Goal: Book appointment/travel/reservation

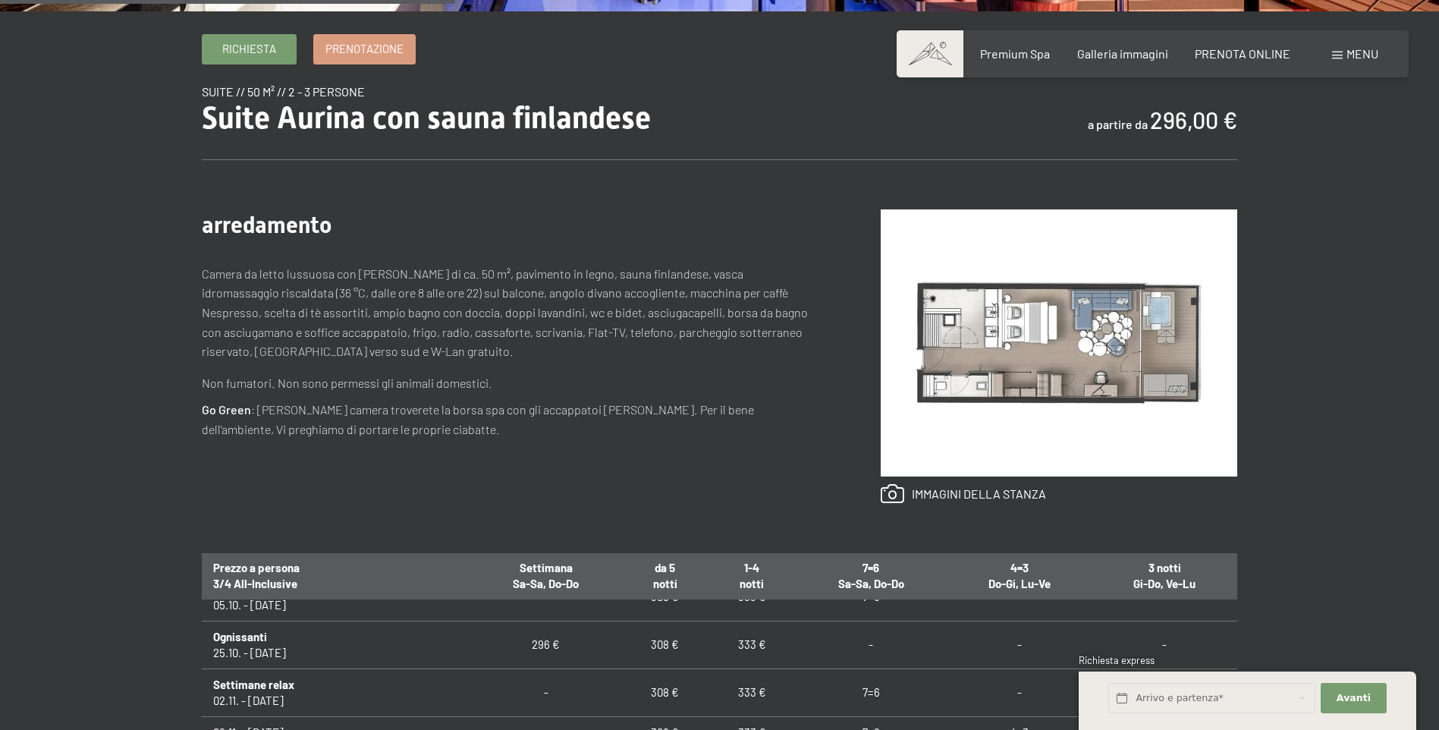
scroll to position [531, 0]
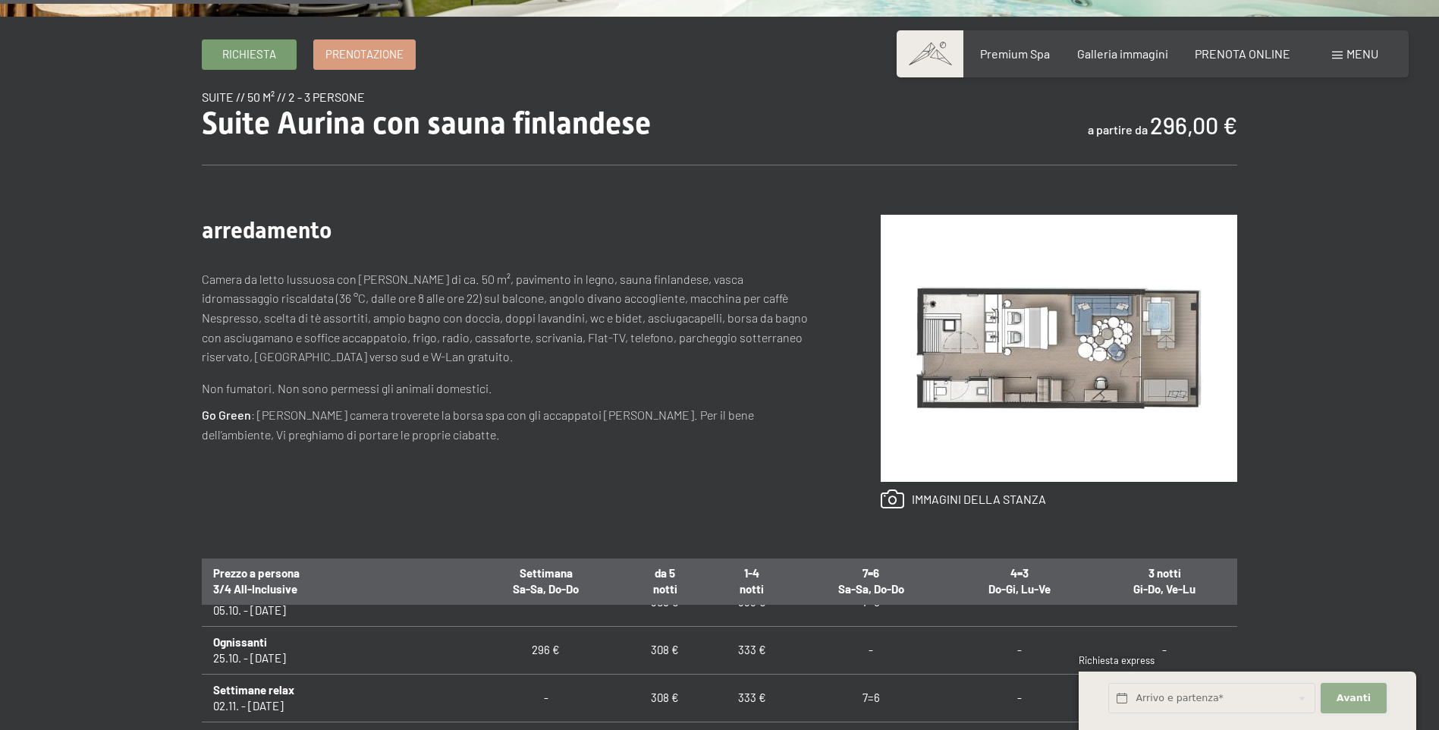
click at [1369, 697] on button "Avanti Nascondere i campi dell'indirizzo" at bounding box center [1353, 698] width 65 height 31
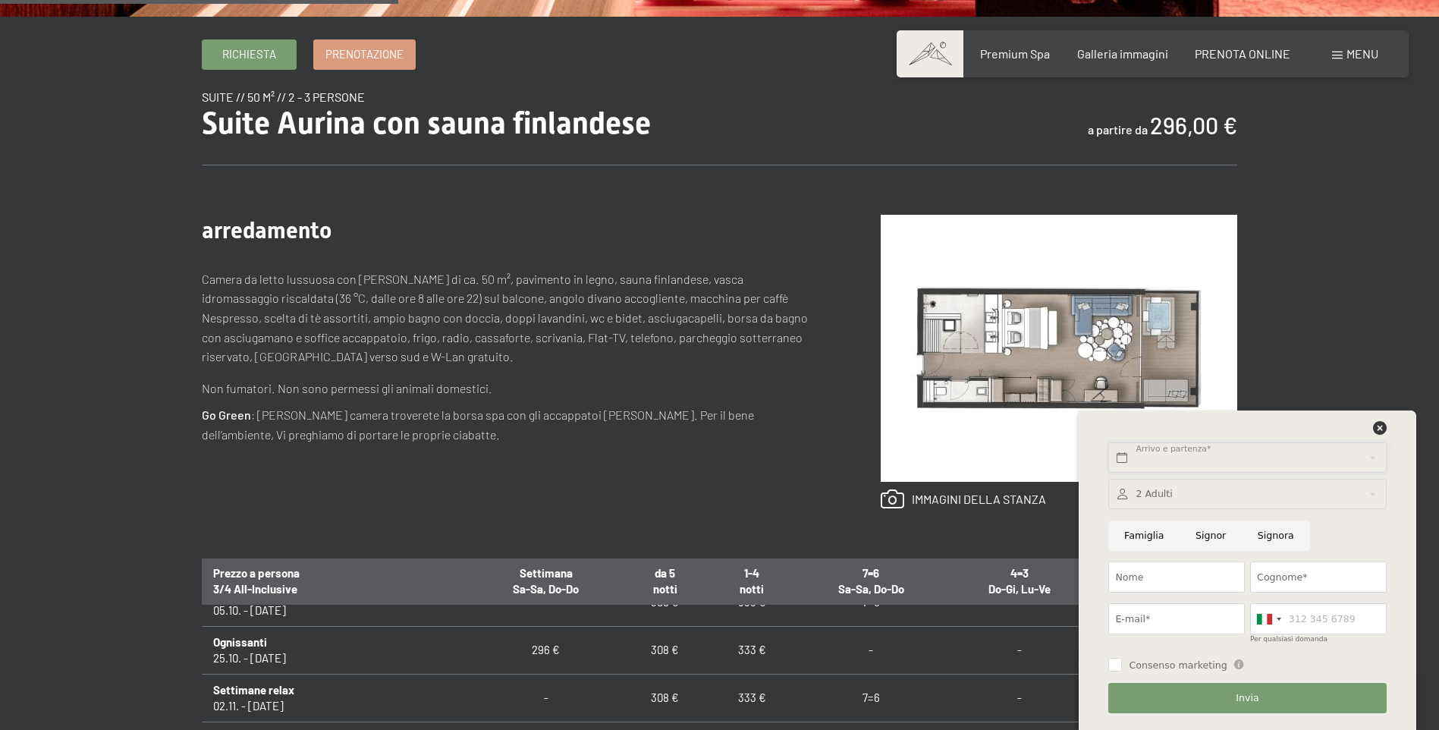
click at [1203, 453] on input "text" at bounding box center [1247, 457] width 278 height 31
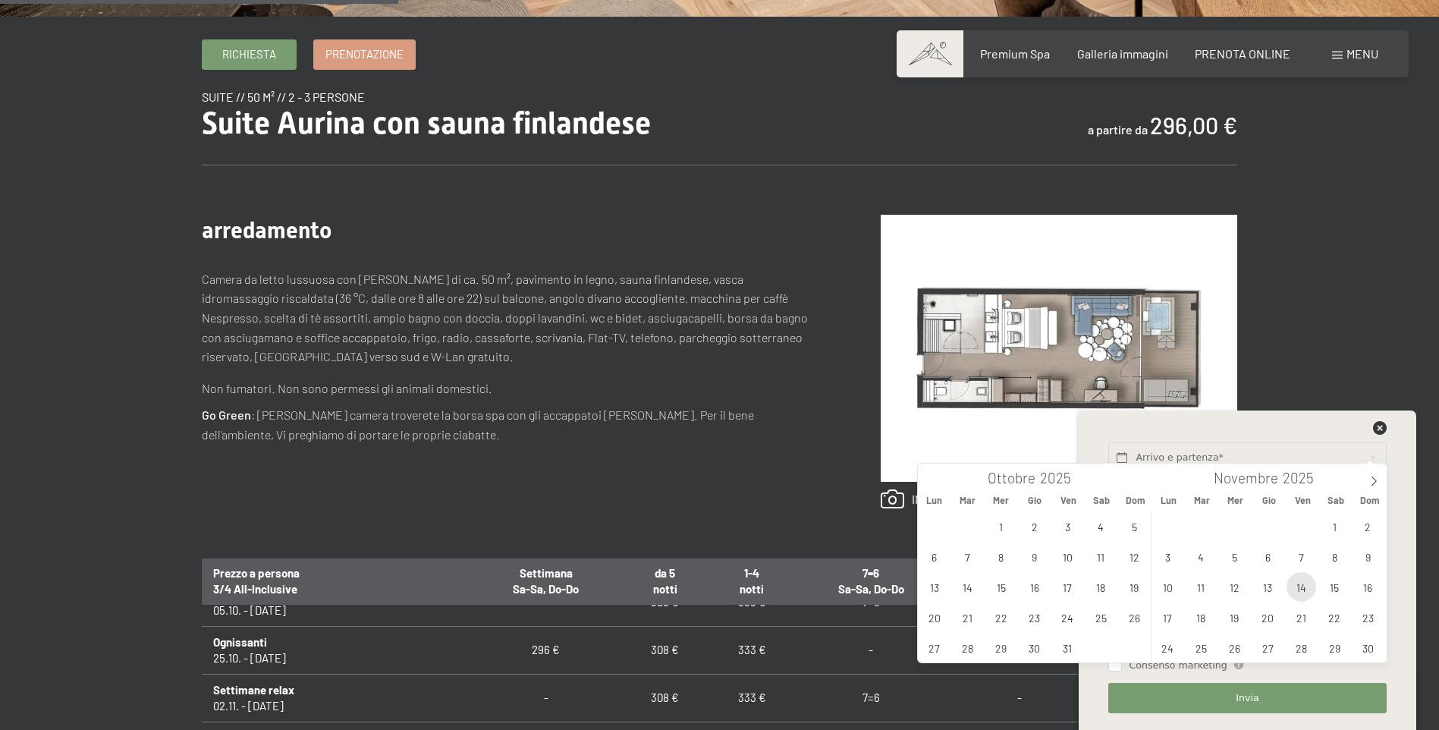
click at [1306, 592] on span "14" at bounding box center [1302, 587] width 30 height 30
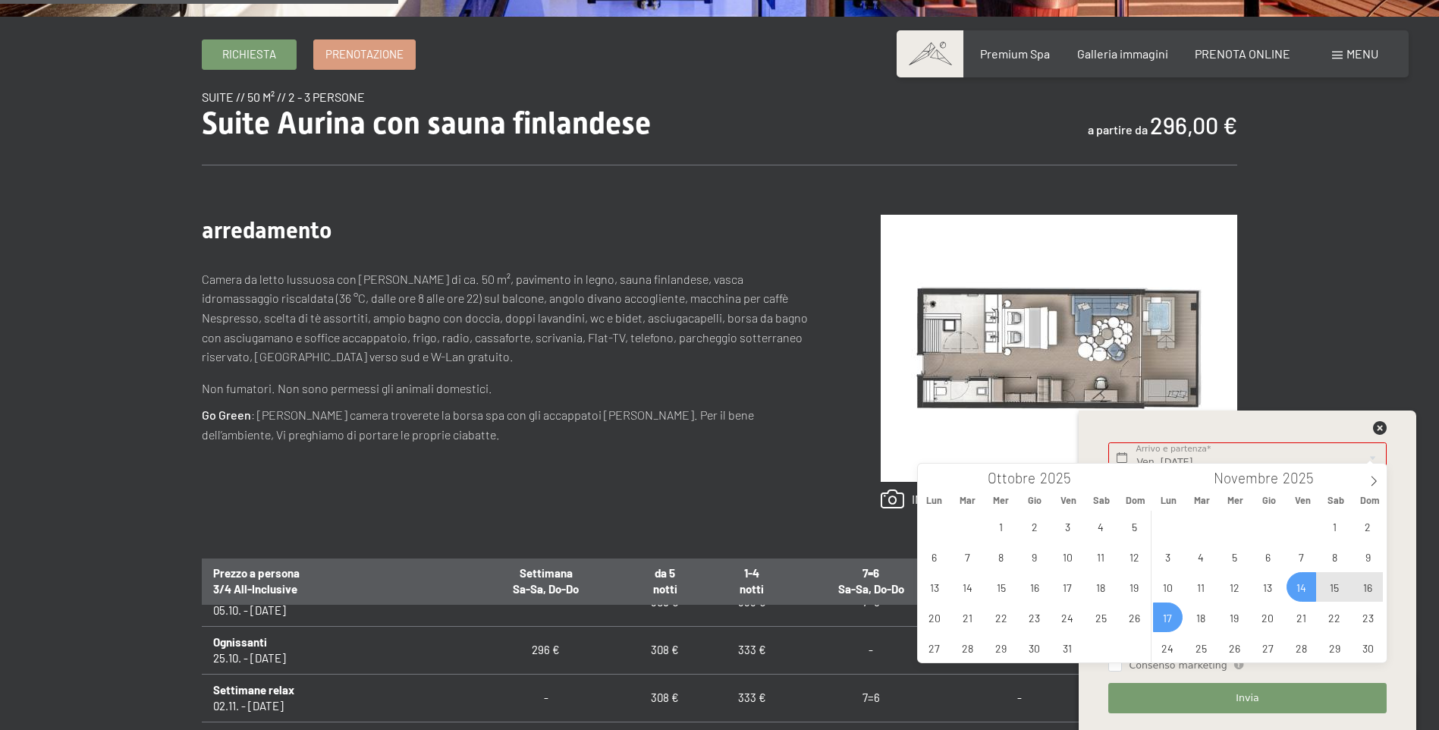
click at [1177, 623] on span "17" at bounding box center [1168, 617] width 30 height 30
type input "Ven. [DATE] - Lun. [DATE]"
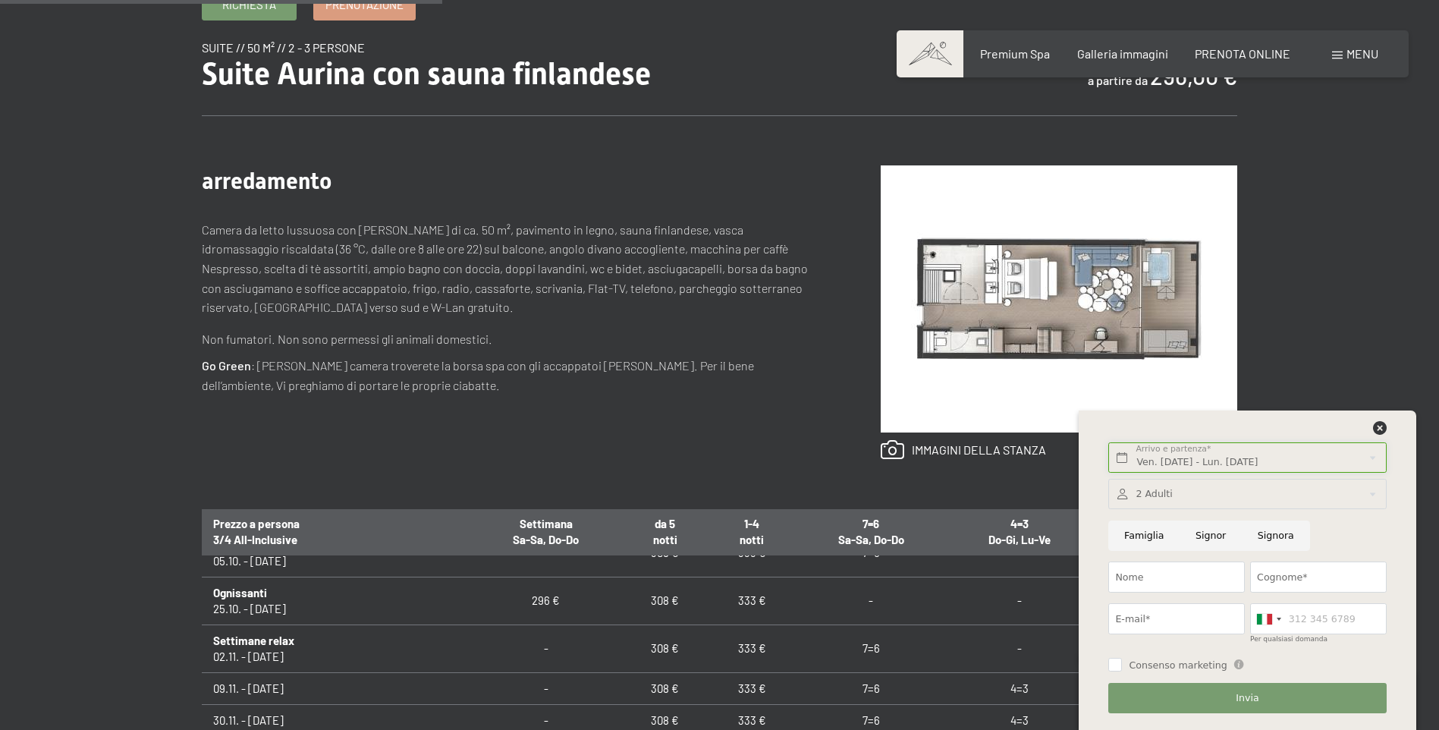
scroll to position [607, 0]
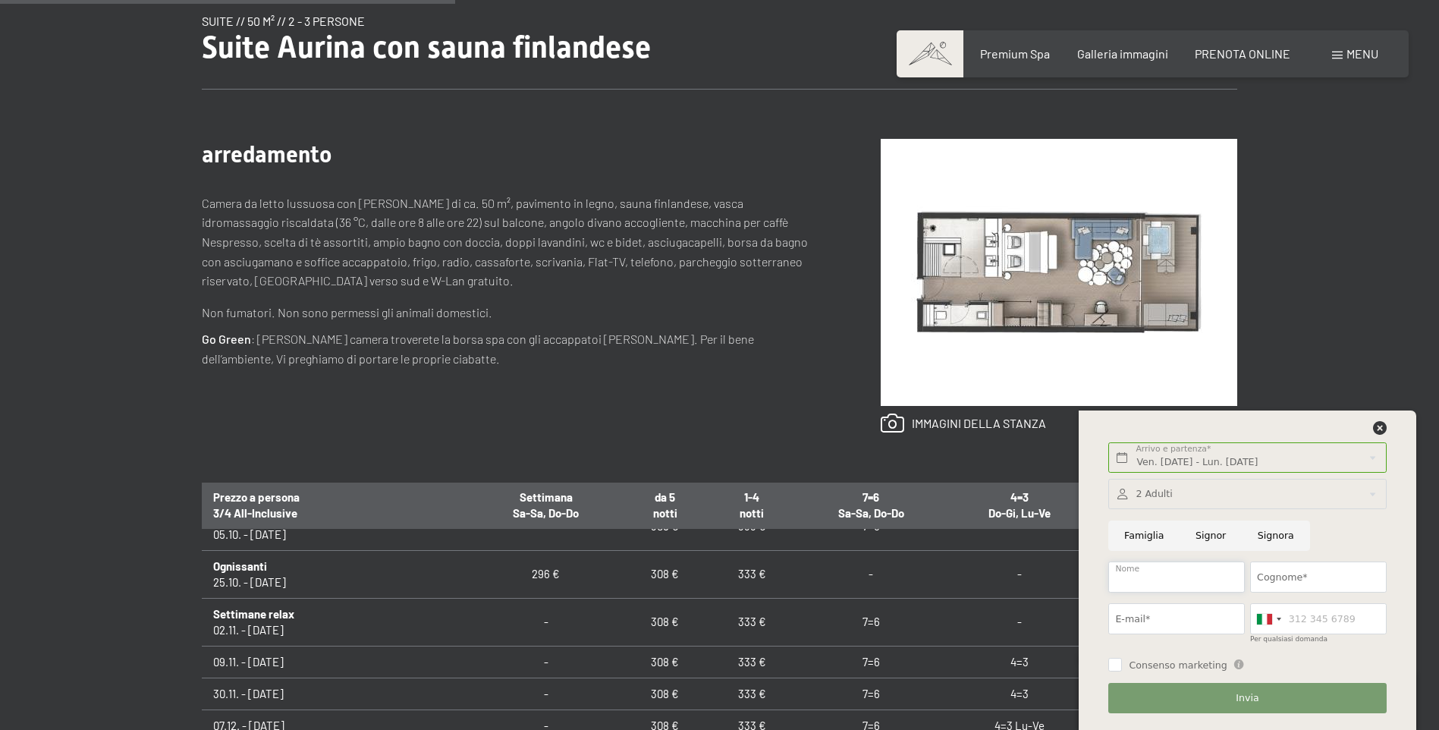
click at [1183, 581] on input "Nome" at bounding box center [1176, 576] width 137 height 31
type input "[PERSON_NAME]"
click at [1355, 577] on input "Cognome*" at bounding box center [1318, 576] width 137 height 31
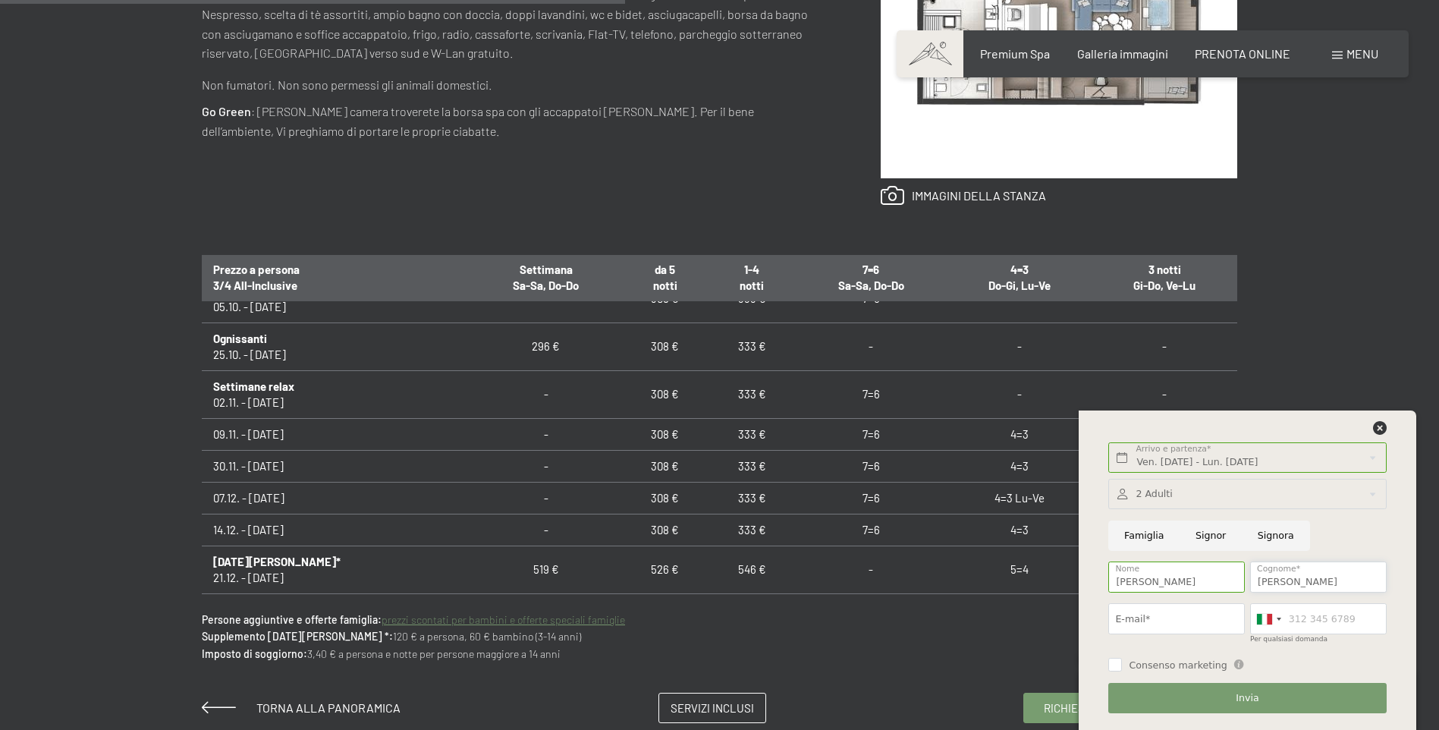
type input "[PERSON_NAME]"
click at [1163, 624] on input "E-mail*" at bounding box center [1176, 618] width 137 height 31
type input "[PERSON_NAME][EMAIL_ADDRESS][PERSON_NAME][DOMAIN_NAME]"
type input "03477180872"
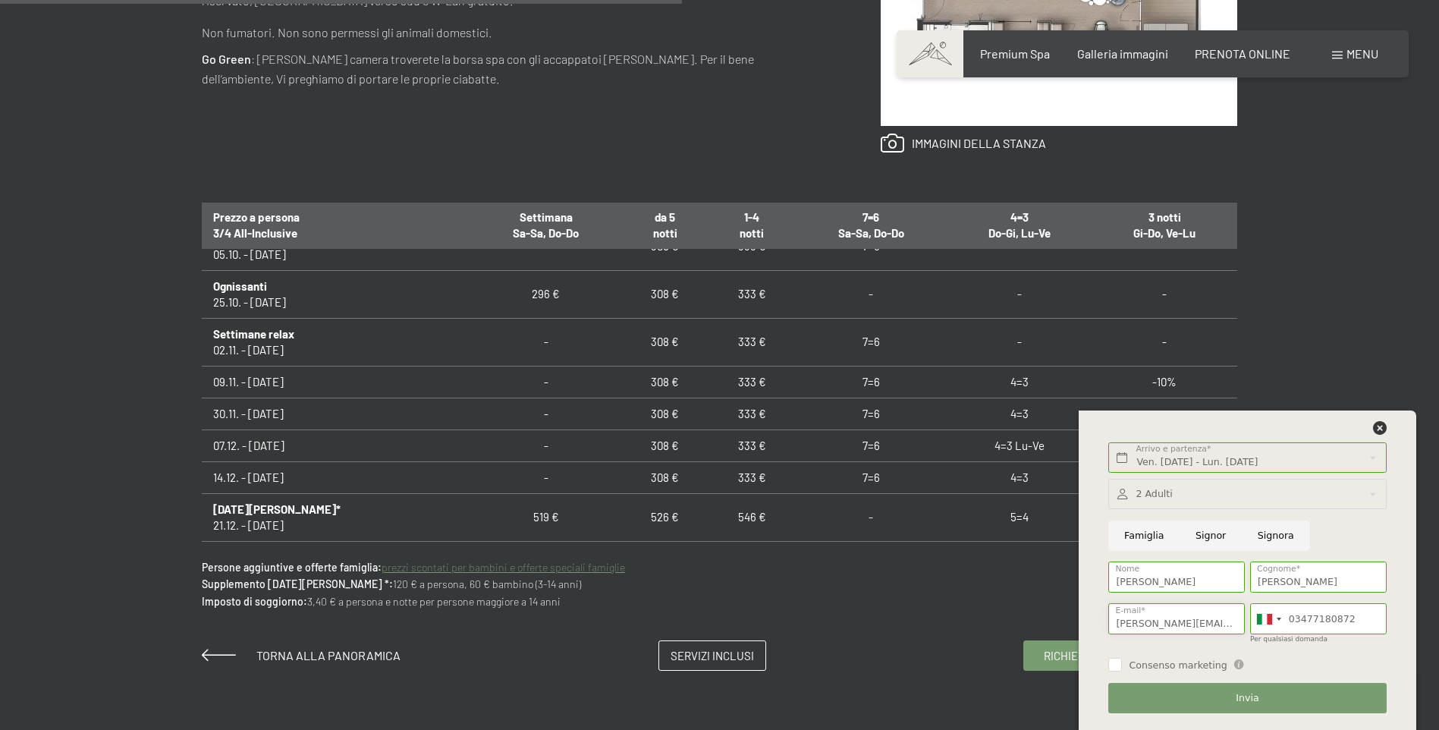
scroll to position [910, 0]
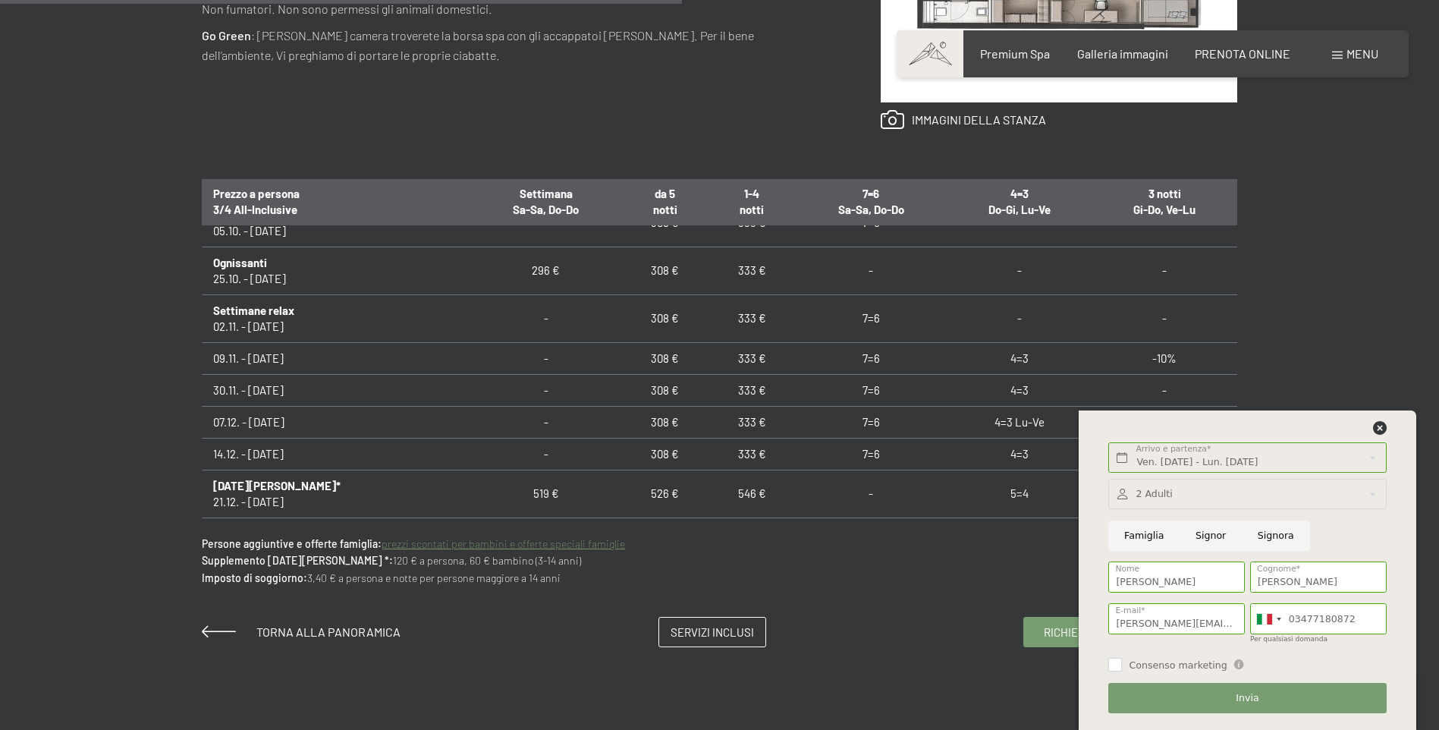
click at [1120, 667] on input "Consenso marketing" at bounding box center [1115, 665] width 14 height 14
checkbox input "true"
click at [1242, 699] on span "Invia" at bounding box center [1247, 698] width 23 height 14
